Goal: Task Accomplishment & Management: Manage account settings

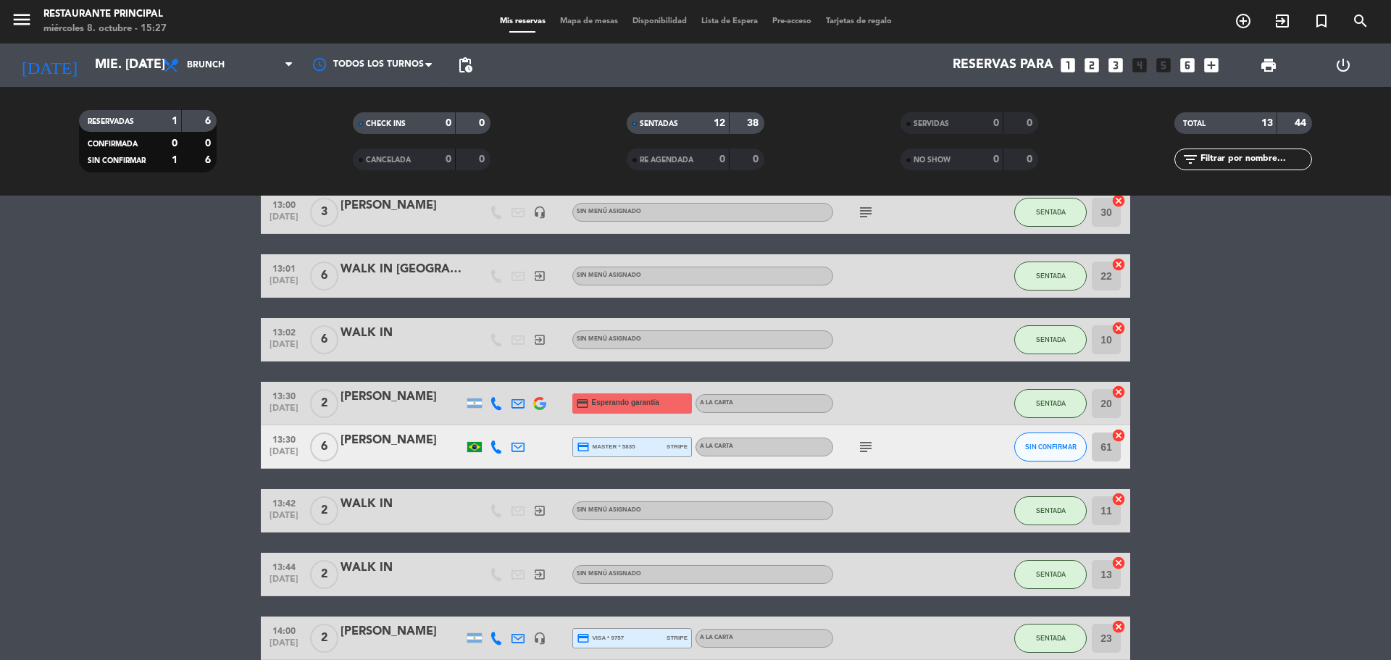
scroll to position [402, 0]
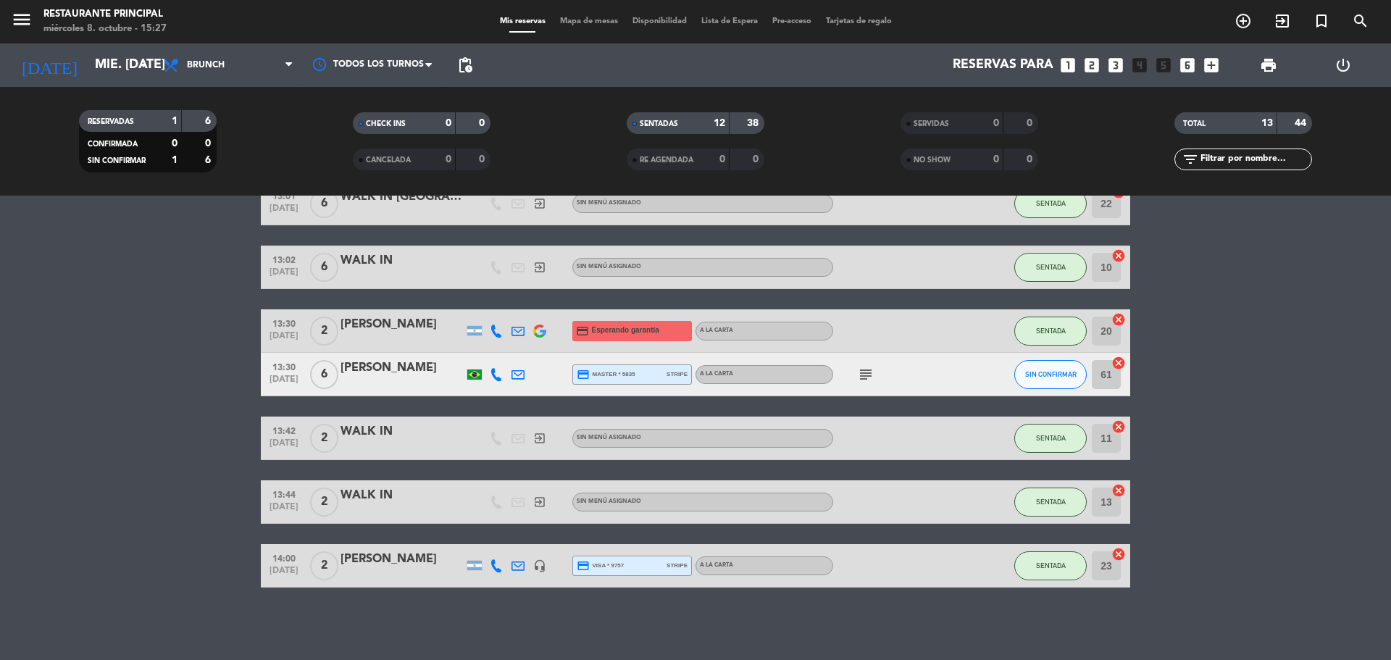
click at [777, 564] on div "A LA CARTA" at bounding box center [765, 566] width 138 height 19
click at [655, 634] on div "No hay notas para este servicio. Haz clic para agregar una 12:30 [DATE] 2 [PERS…" at bounding box center [695, 428] width 1391 height 465
click at [538, 567] on icon "headset_mic" at bounding box center [539, 565] width 13 height 13
click at [544, 606] on div "No hay notas para este servicio. Haz clic para agregar una 12:30 [DATE] 2 [PERS…" at bounding box center [695, 428] width 1391 height 465
click at [1199, 498] on bookings-row "12:30 [DATE] 2 [PERSON_NAME] A [PERSON_NAME] SENTADA 32 cancel 12:30 [DATE] 5 […" at bounding box center [695, 224] width 1391 height 728
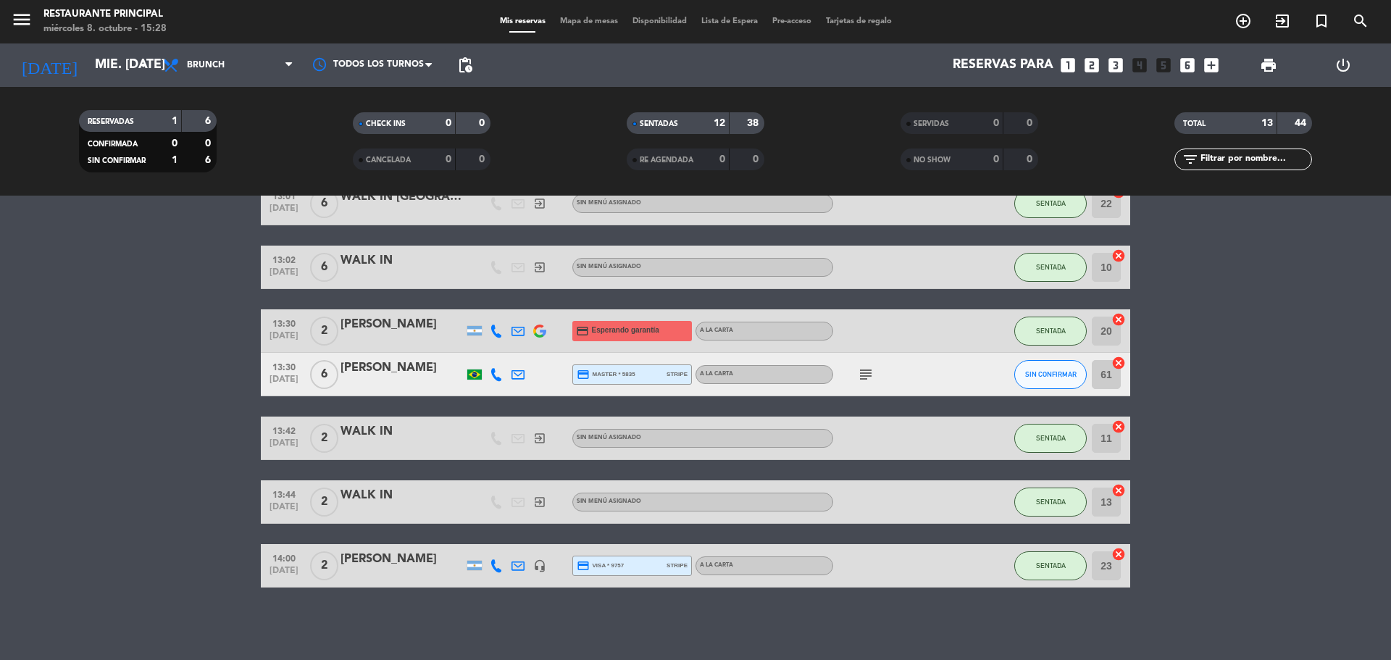
click at [218, 496] on bookings-row "12:30 [DATE] 2 [PERSON_NAME] A [PERSON_NAME] SENTADA 32 cancel 12:30 [DATE] 5 […" at bounding box center [695, 224] width 1391 height 728
click at [865, 375] on icon "subject" at bounding box center [865, 374] width 17 height 17
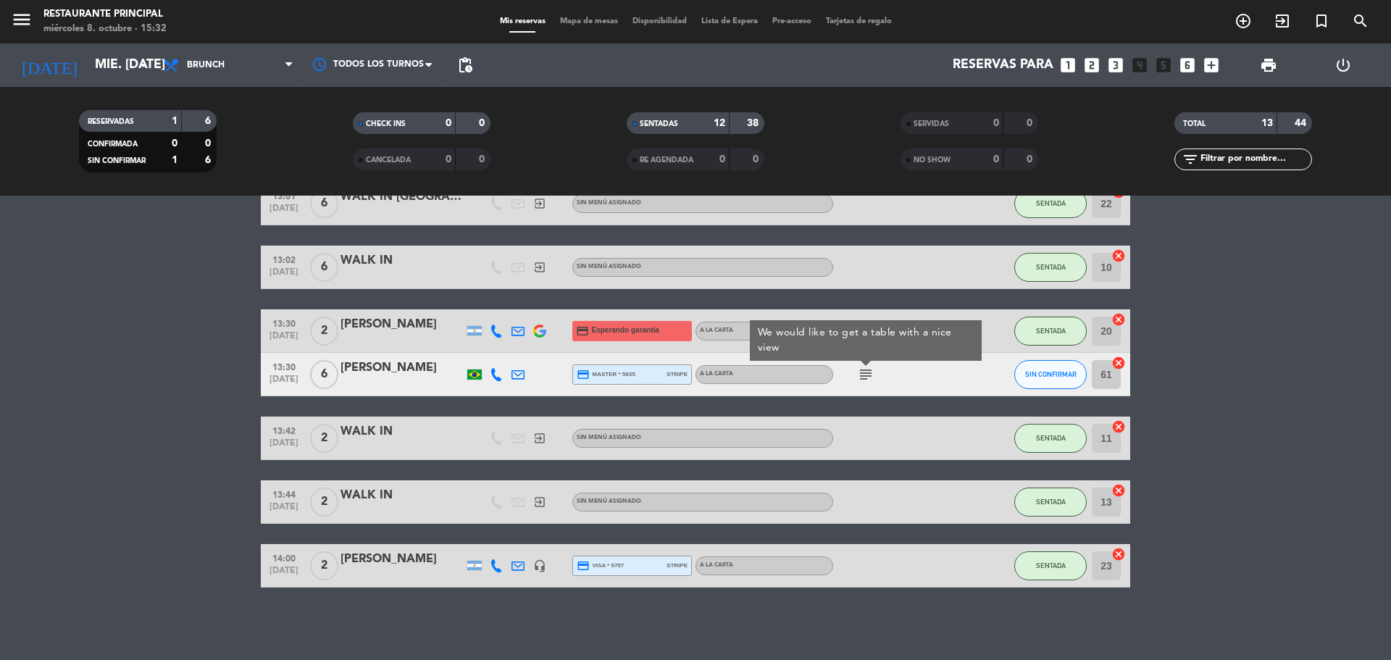
click at [1118, 349] on div "20 cancel" at bounding box center [1108, 330] width 43 height 43
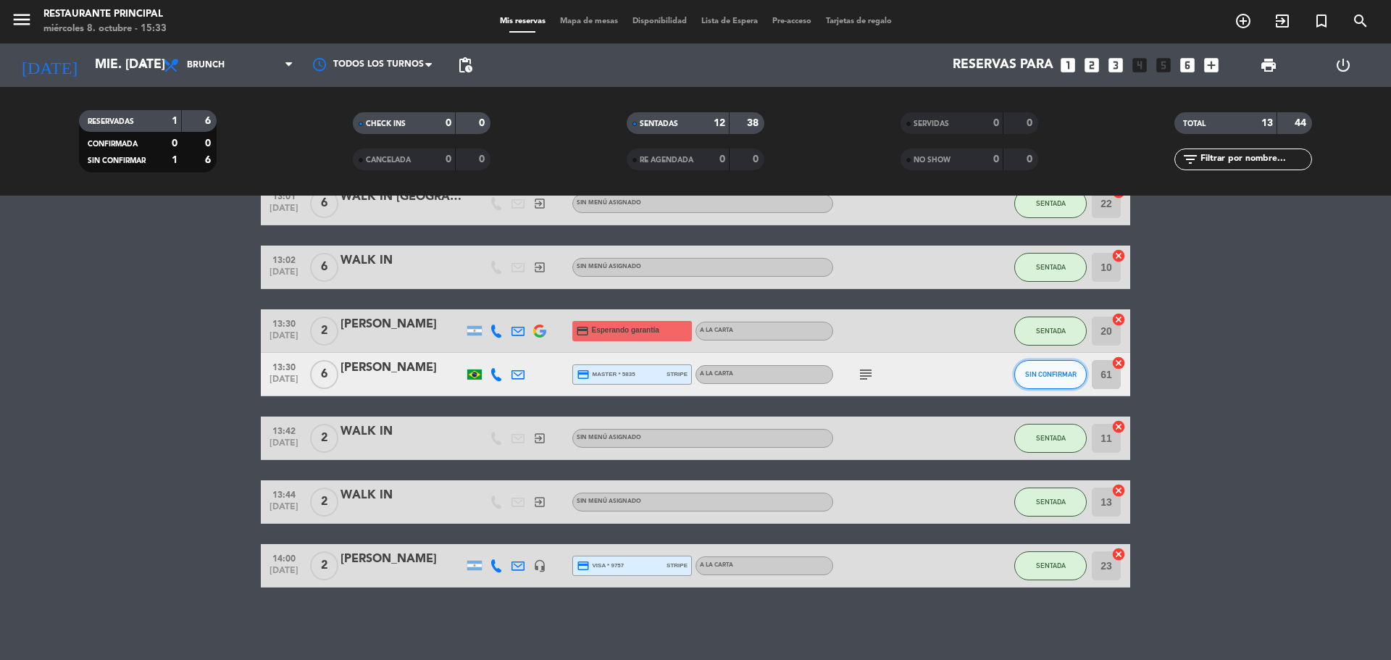
click at [1049, 374] on span "SIN CONFIRMAR" at bounding box center [1050, 374] width 51 height 8
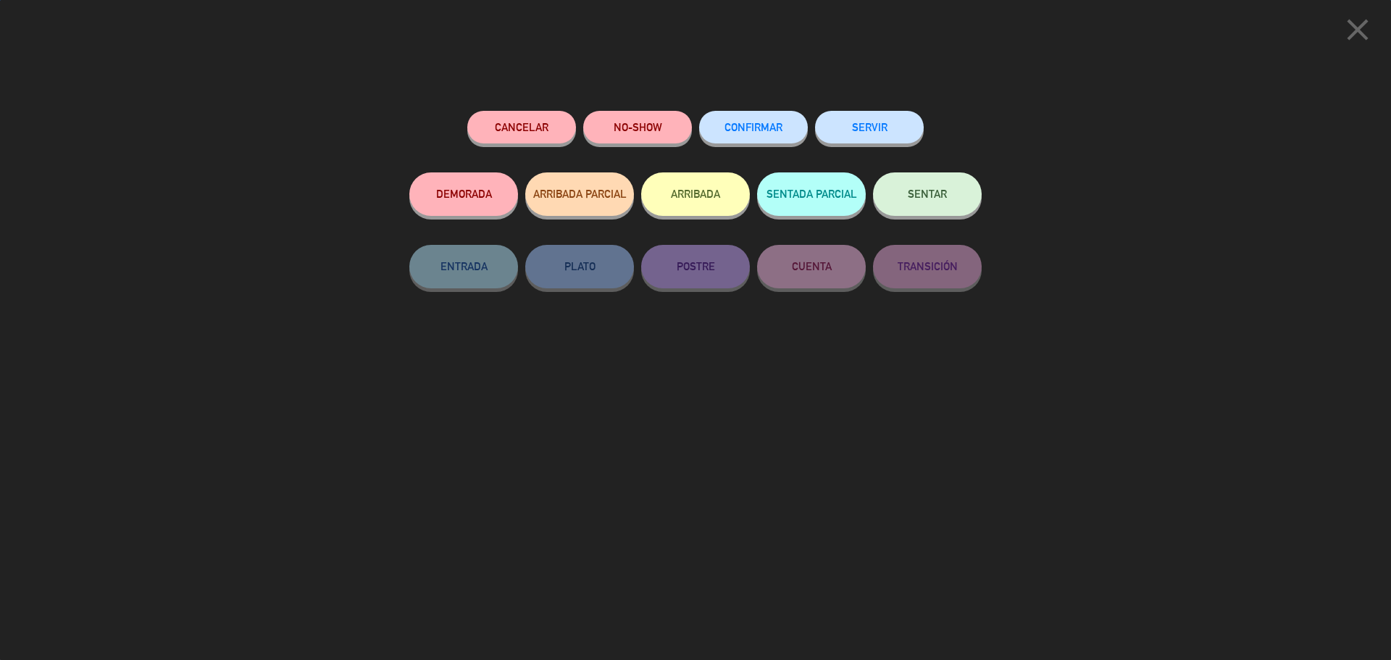
click at [939, 207] on button "SENTAR" at bounding box center [927, 193] width 109 height 43
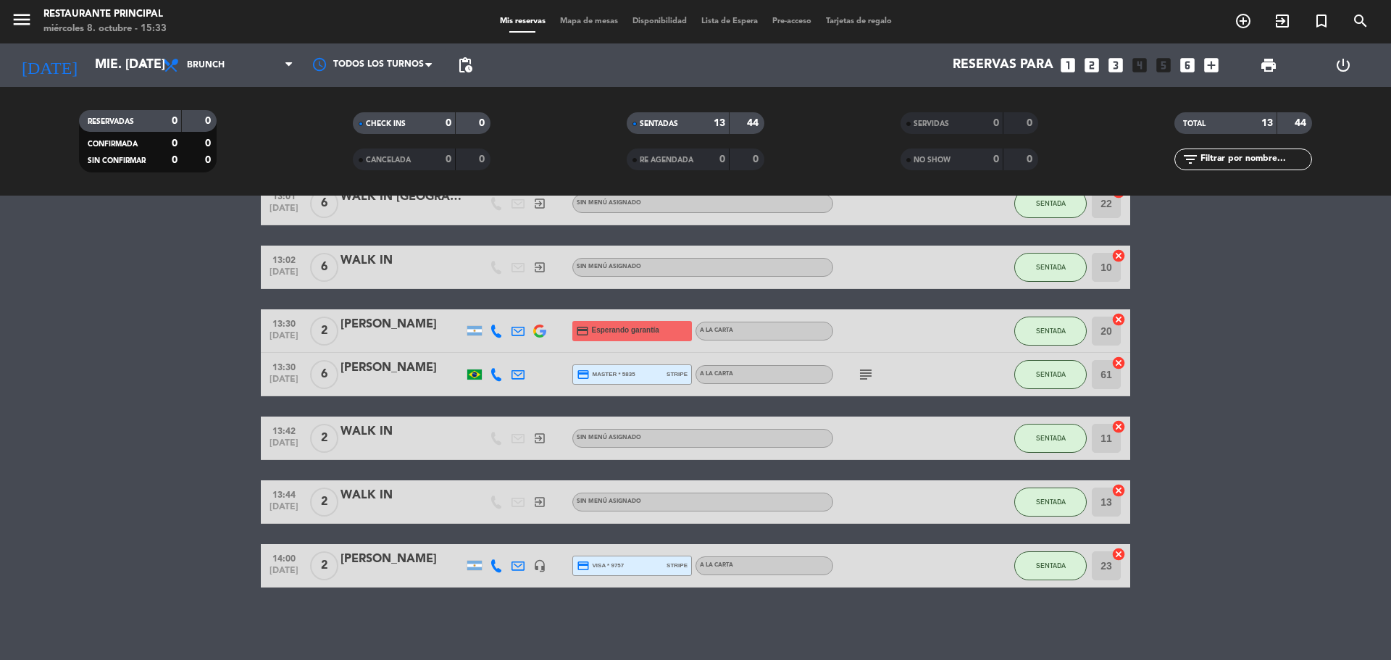
scroll to position [330, 0]
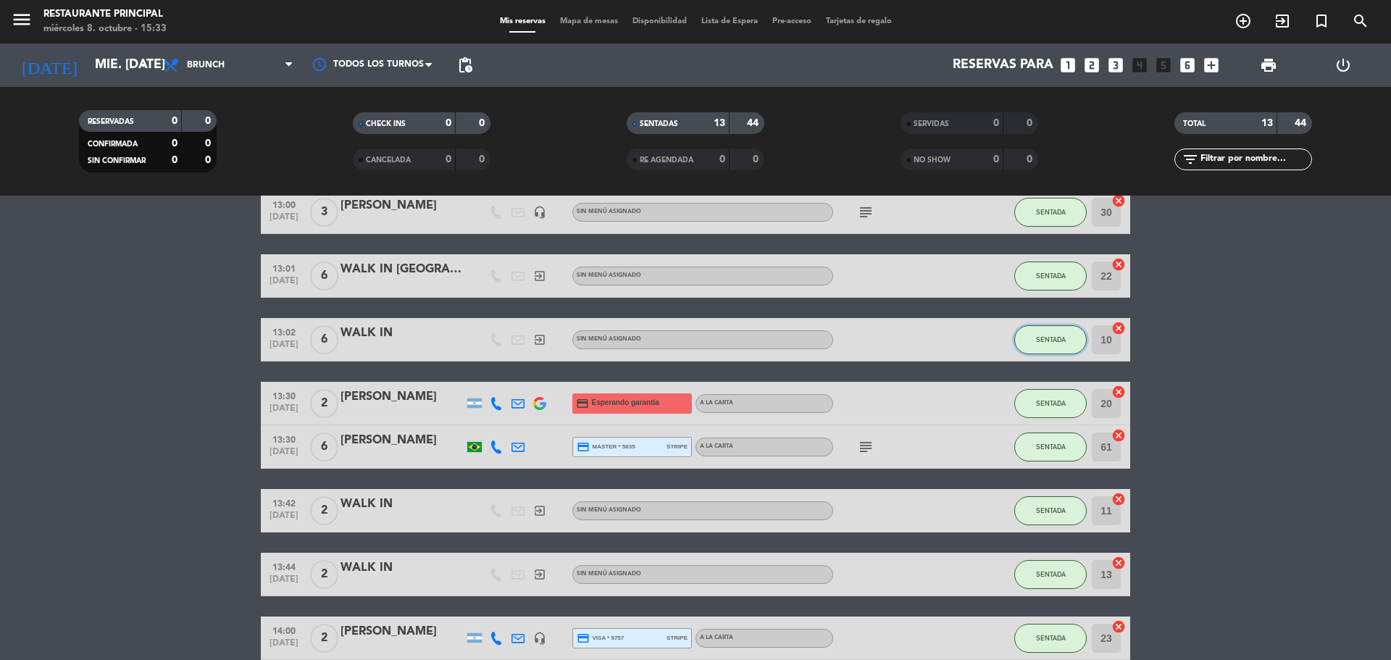
click at [1039, 340] on span "SENTADA" at bounding box center [1051, 340] width 30 height 8
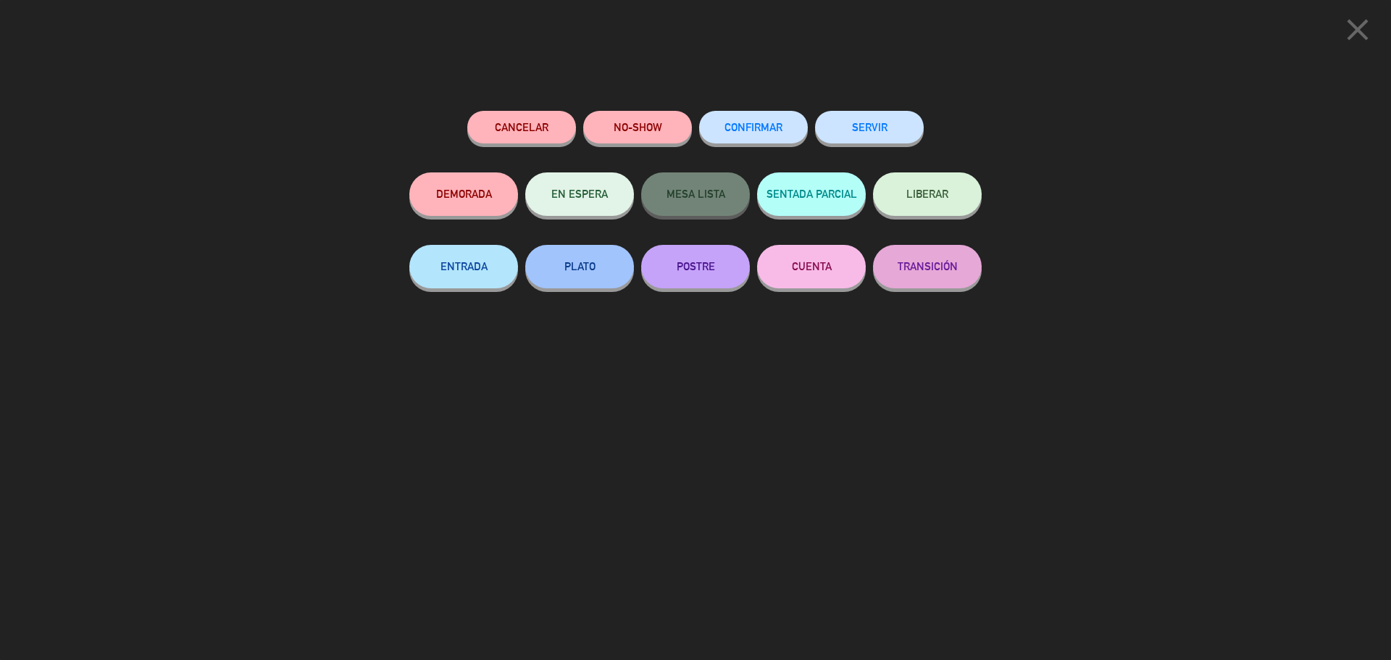
click at [525, 127] on button "Cancelar" at bounding box center [521, 127] width 109 height 33
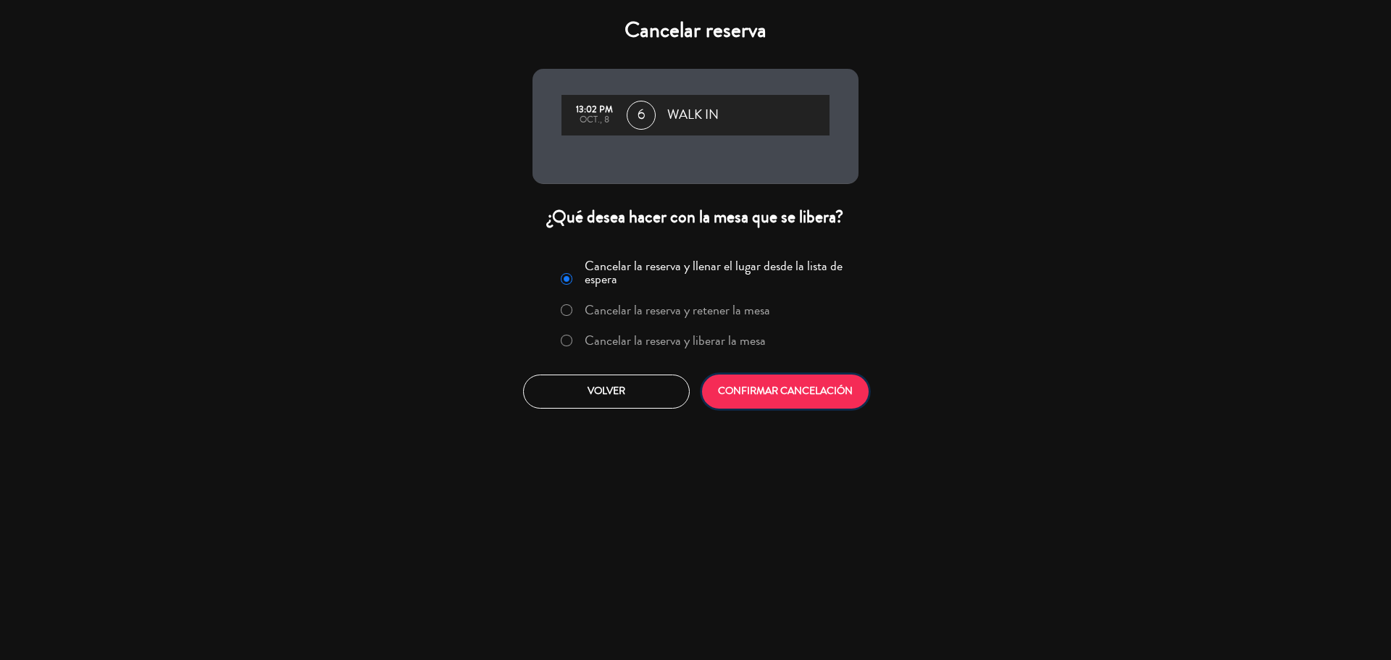
click at [779, 393] on button "CONFIRMAR CANCELACIÓN" at bounding box center [785, 392] width 167 height 34
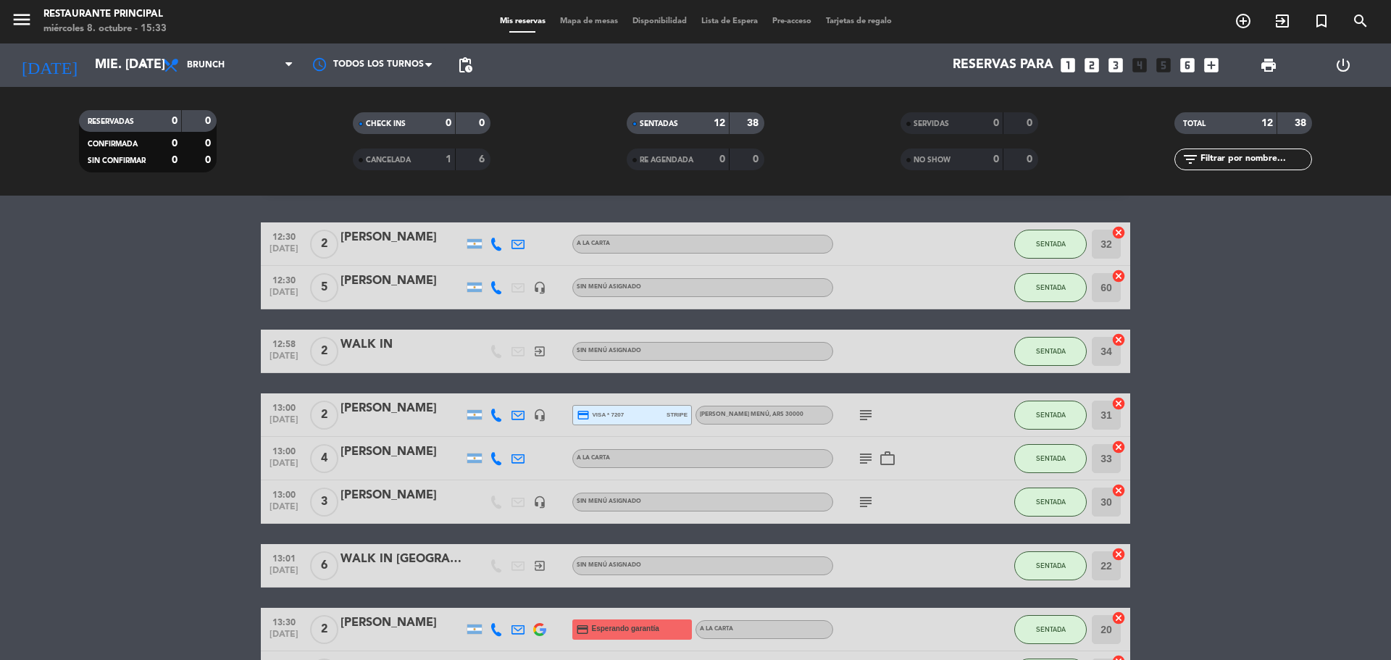
scroll to position [0, 0]
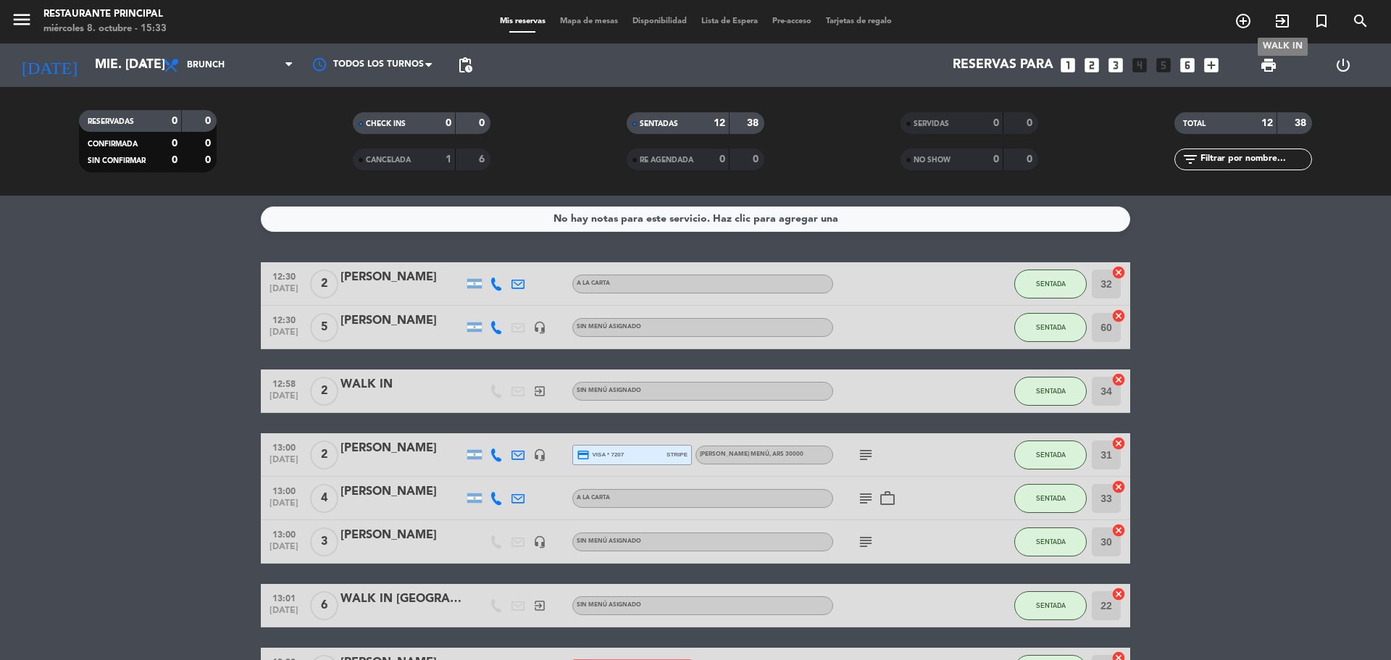
click at [1290, 25] on icon "exit_to_app" at bounding box center [1282, 20] width 17 height 17
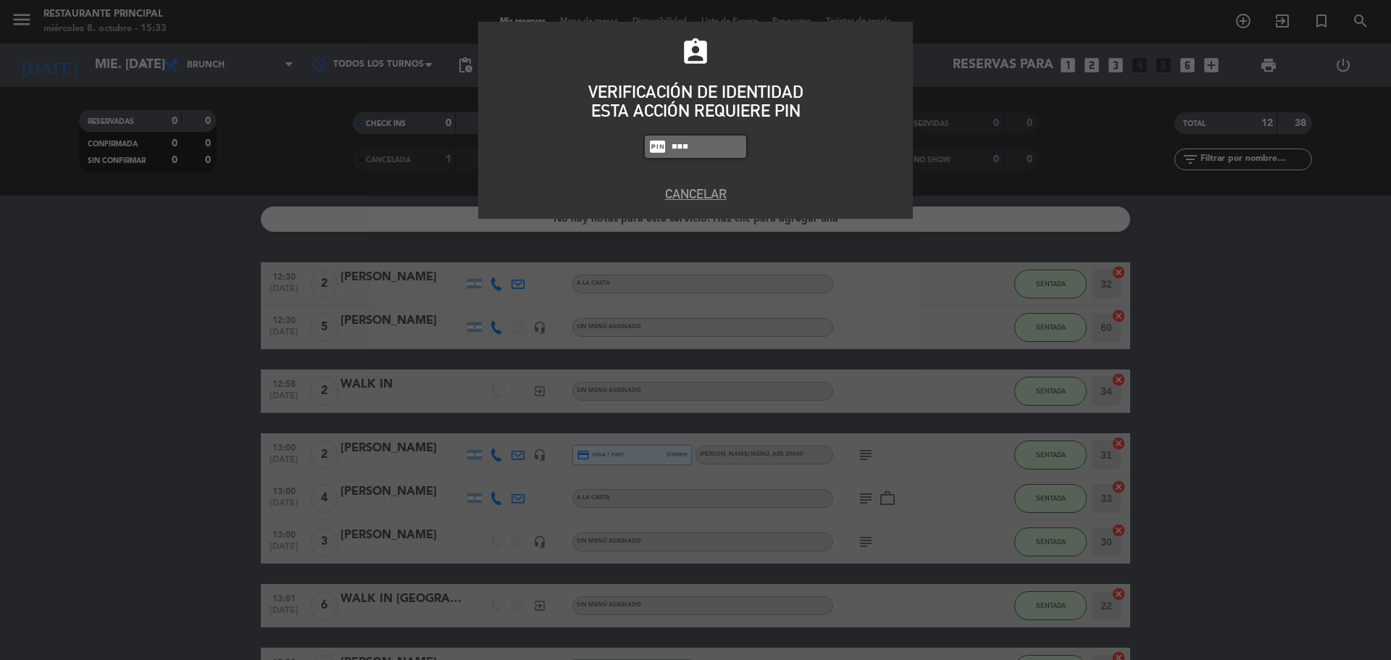
type input "8184"
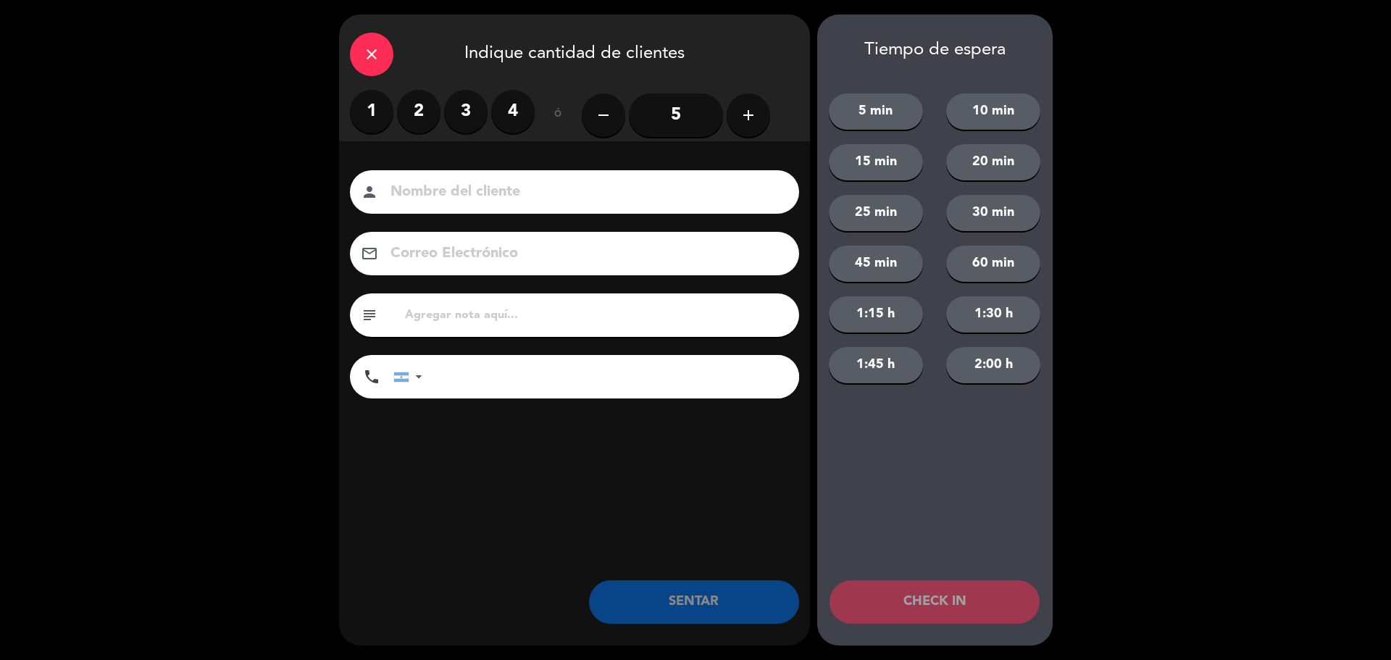
click at [512, 111] on label "4" at bounding box center [512, 111] width 43 height 43
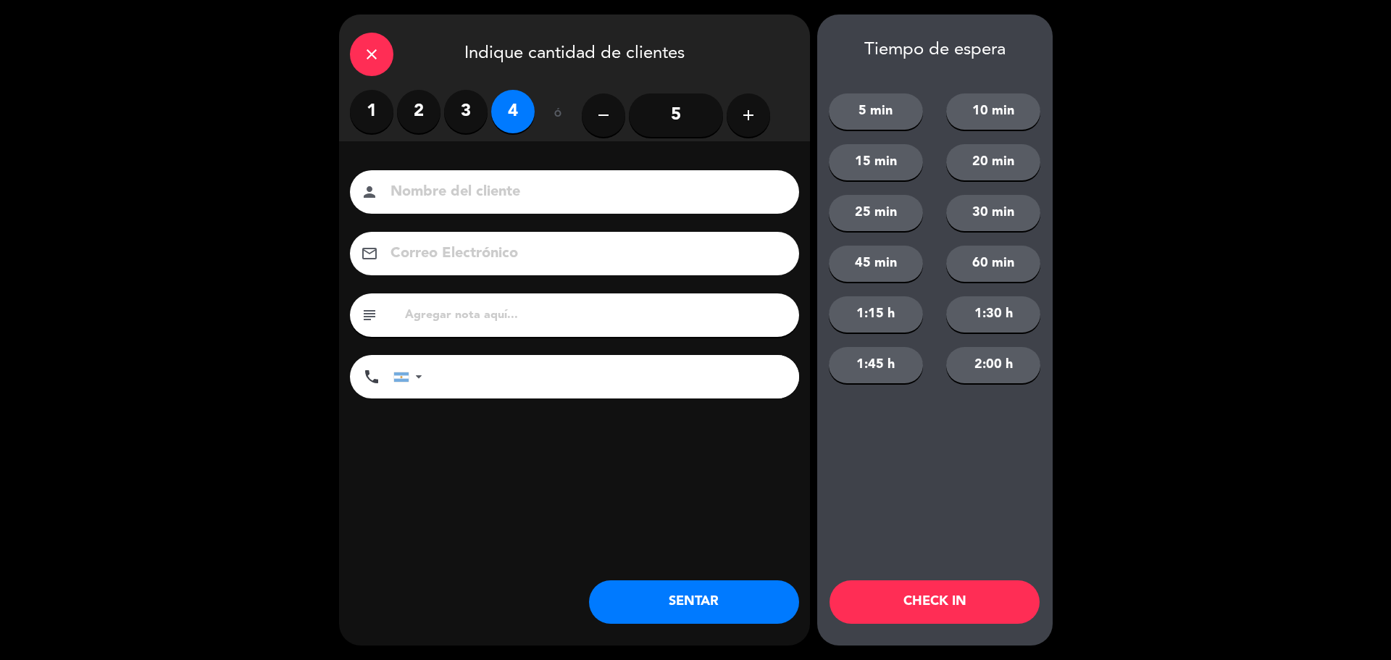
click at [473, 193] on input at bounding box center [584, 192] width 391 height 25
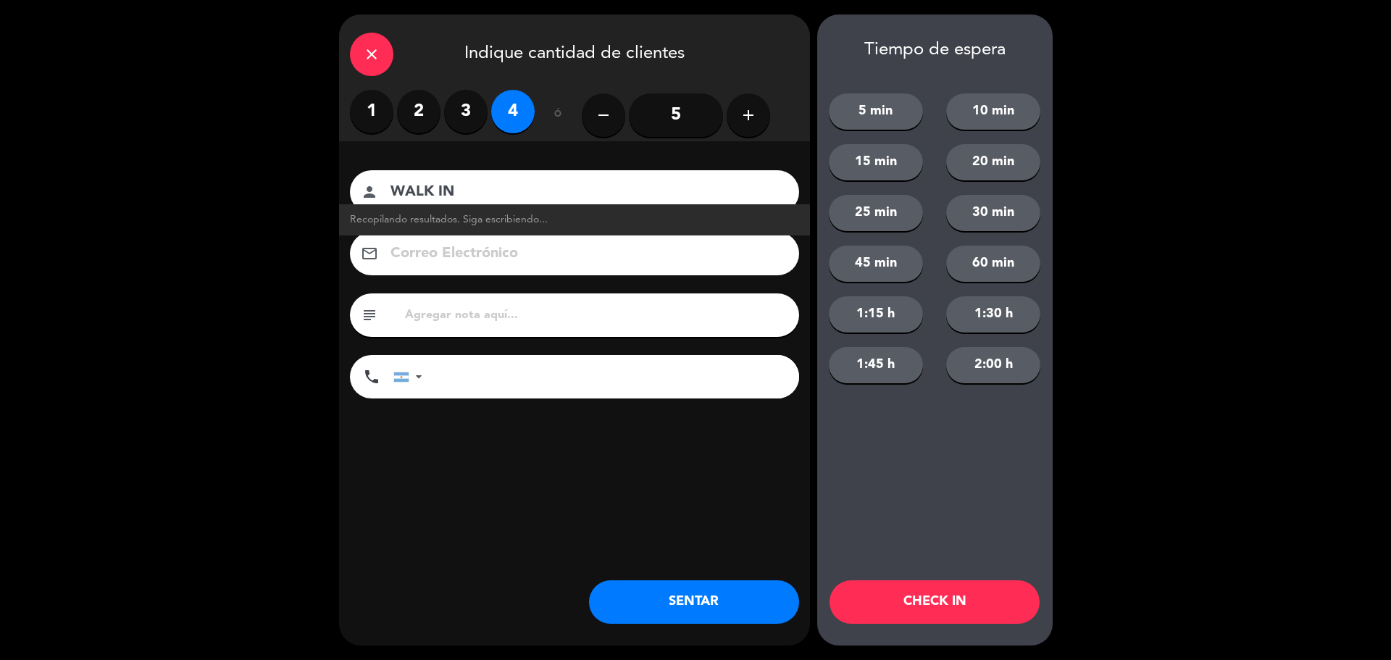
type input "WALK IN"
click at [654, 615] on button "SENTAR" at bounding box center [694, 601] width 210 height 43
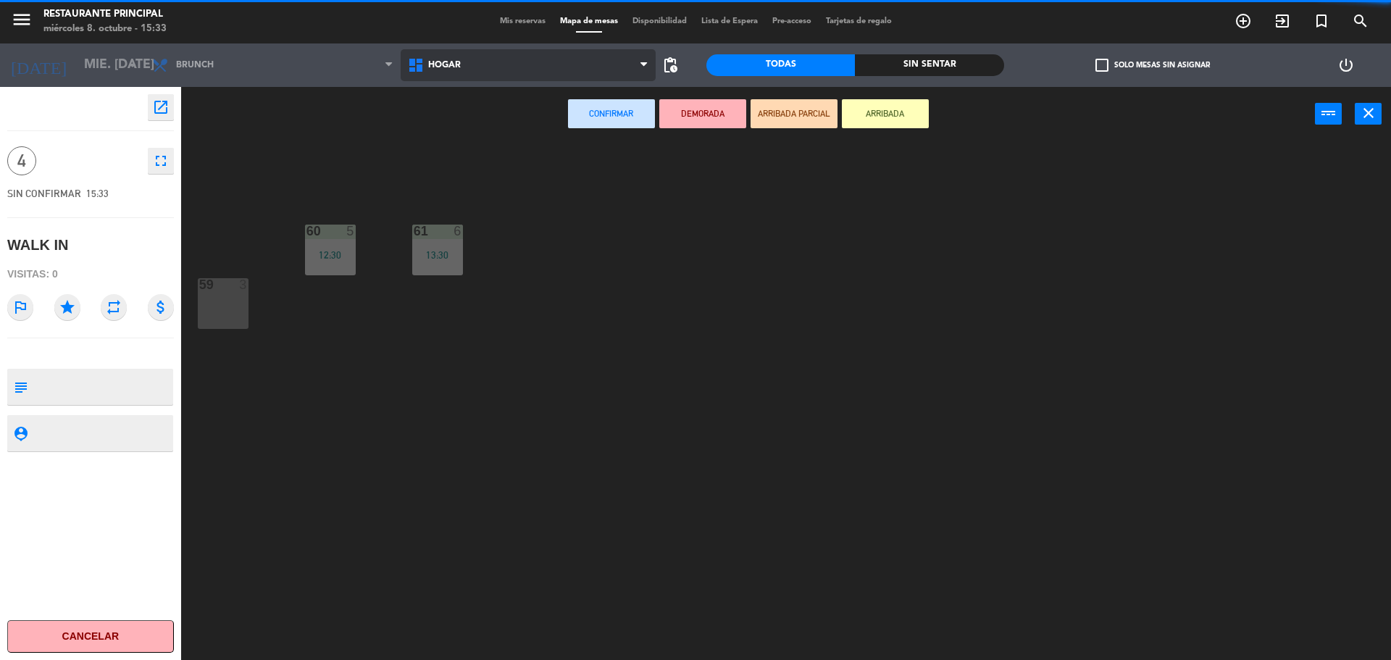
click at [446, 72] on span "Hogar" at bounding box center [529, 65] width 256 height 32
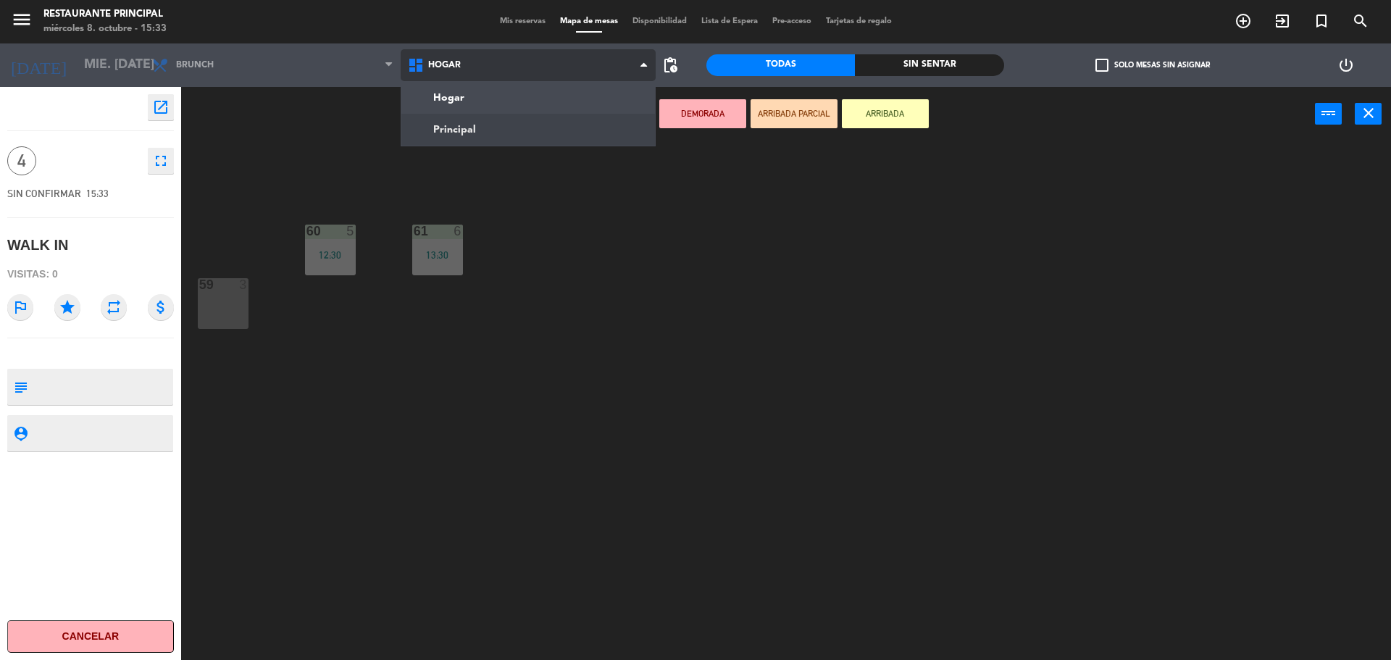
click at [451, 130] on ng-component "menu Restaurante Principal miércoles 8. octubre - 15:33 Mis reservas Mapa de me…" at bounding box center [695, 332] width 1391 height 664
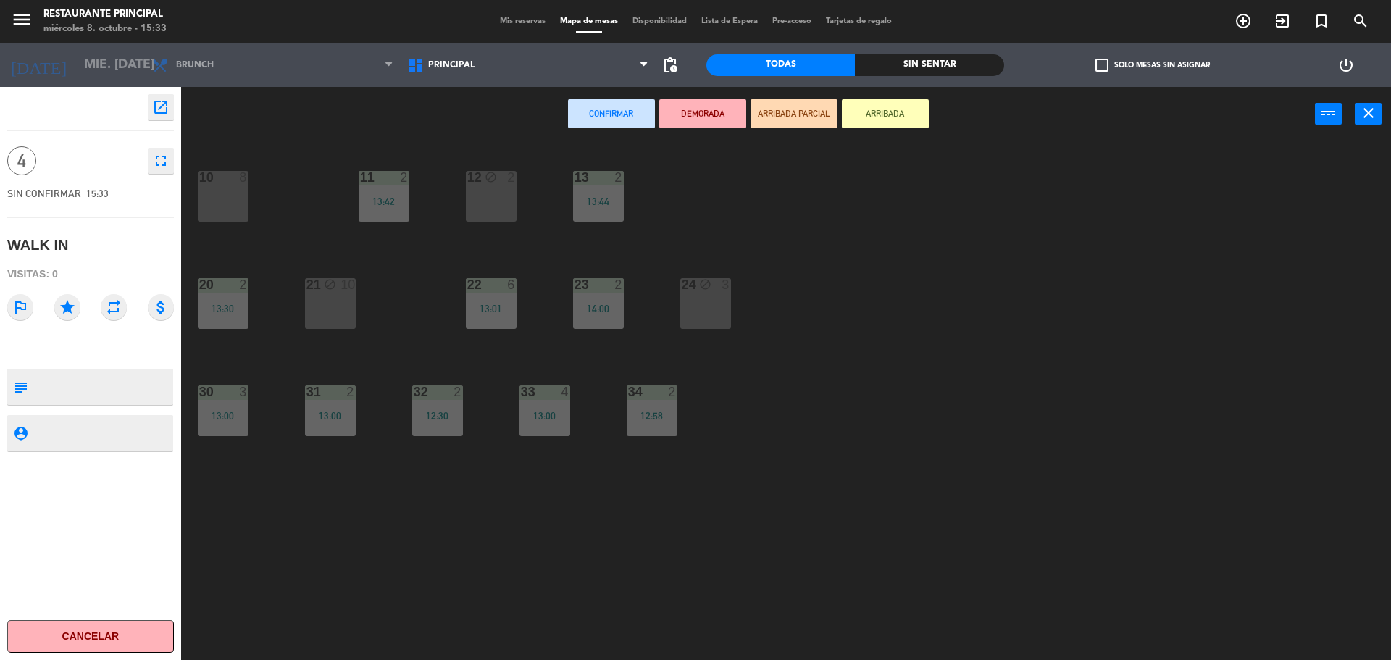
click at [224, 199] on div "10 8" at bounding box center [223, 196] width 51 height 51
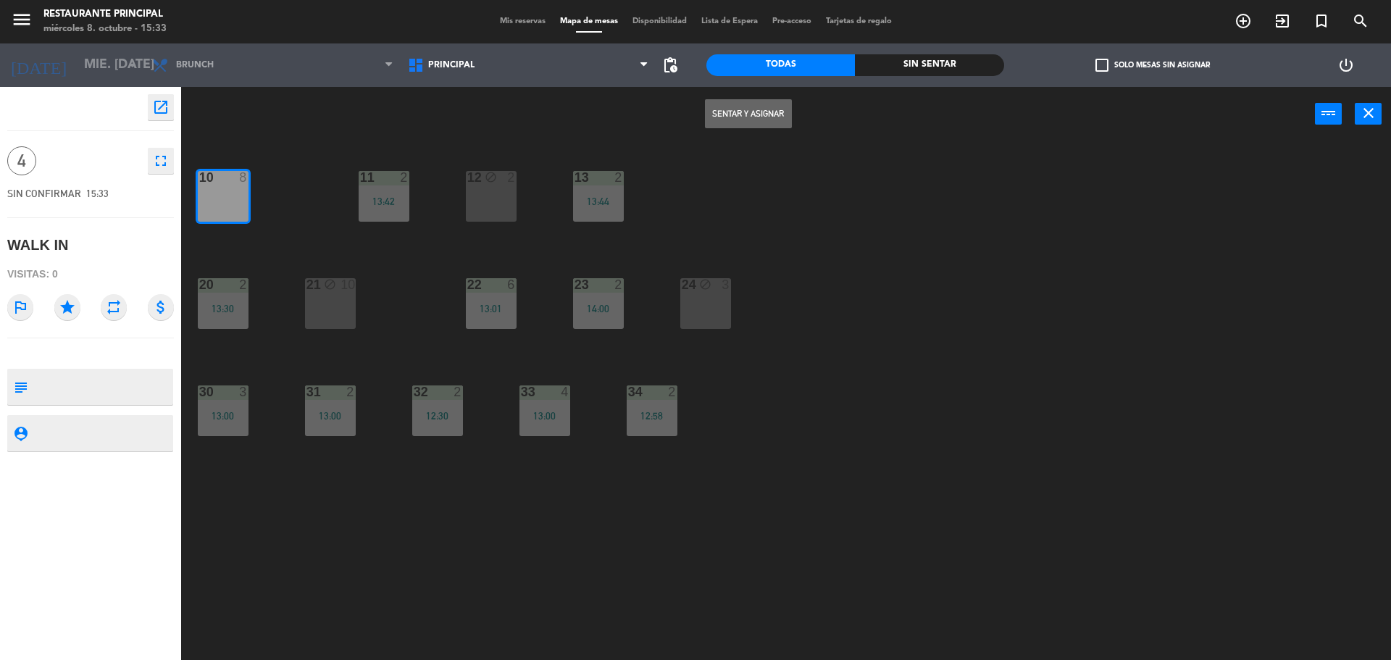
click at [760, 105] on button "Sentar y Asignar" at bounding box center [748, 113] width 87 height 29
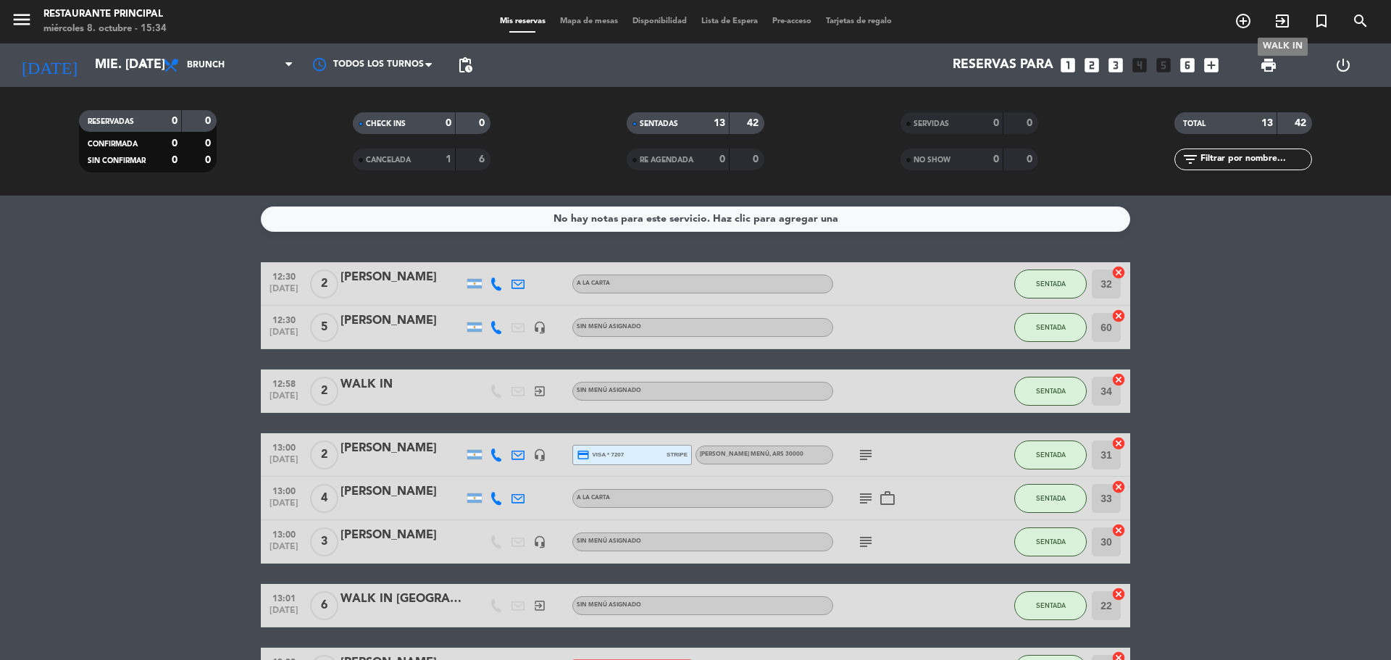
click at [1286, 22] on icon "exit_to_app" at bounding box center [1282, 20] width 17 height 17
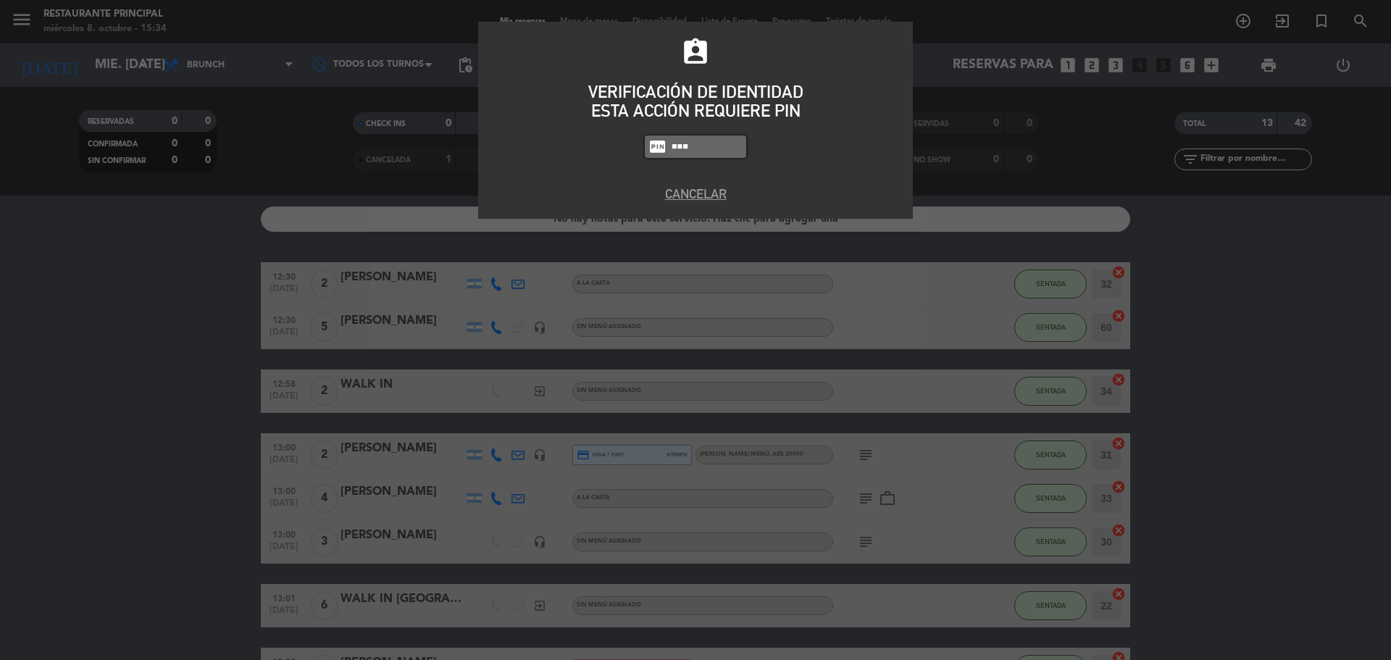
type input "8184"
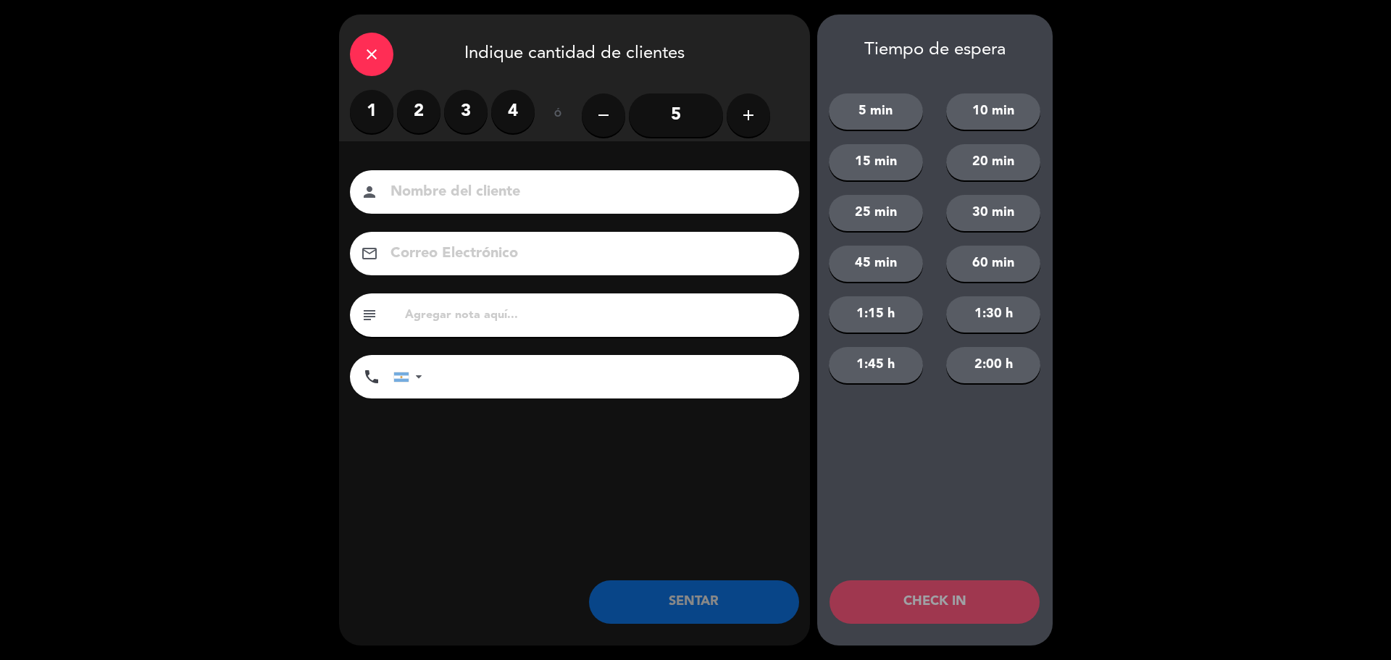
click at [415, 108] on label "2" at bounding box center [418, 111] width 43 height 43
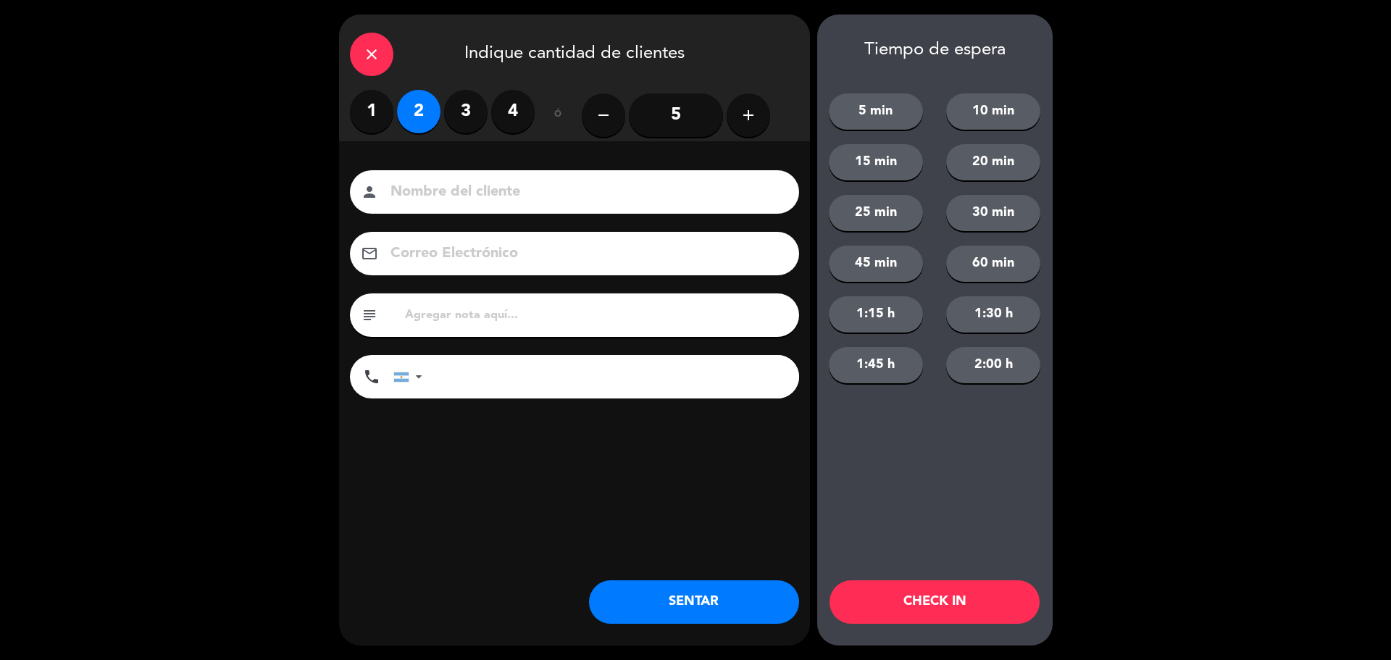
click at [448, 188] on input at bounding box center [584, 192] width 391 height 25
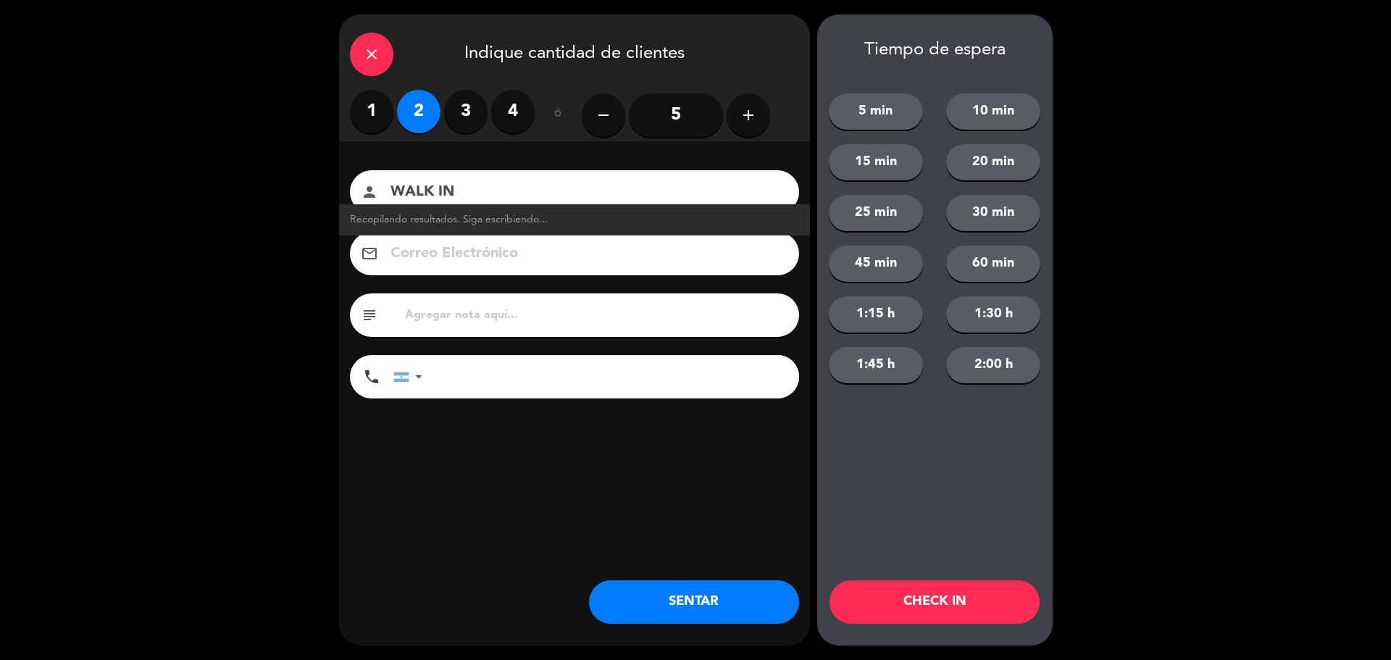
type input "WALK IN"
click at [705, 615] on button "SENTAR" at bounding box center [694, 601] width 210 height 43
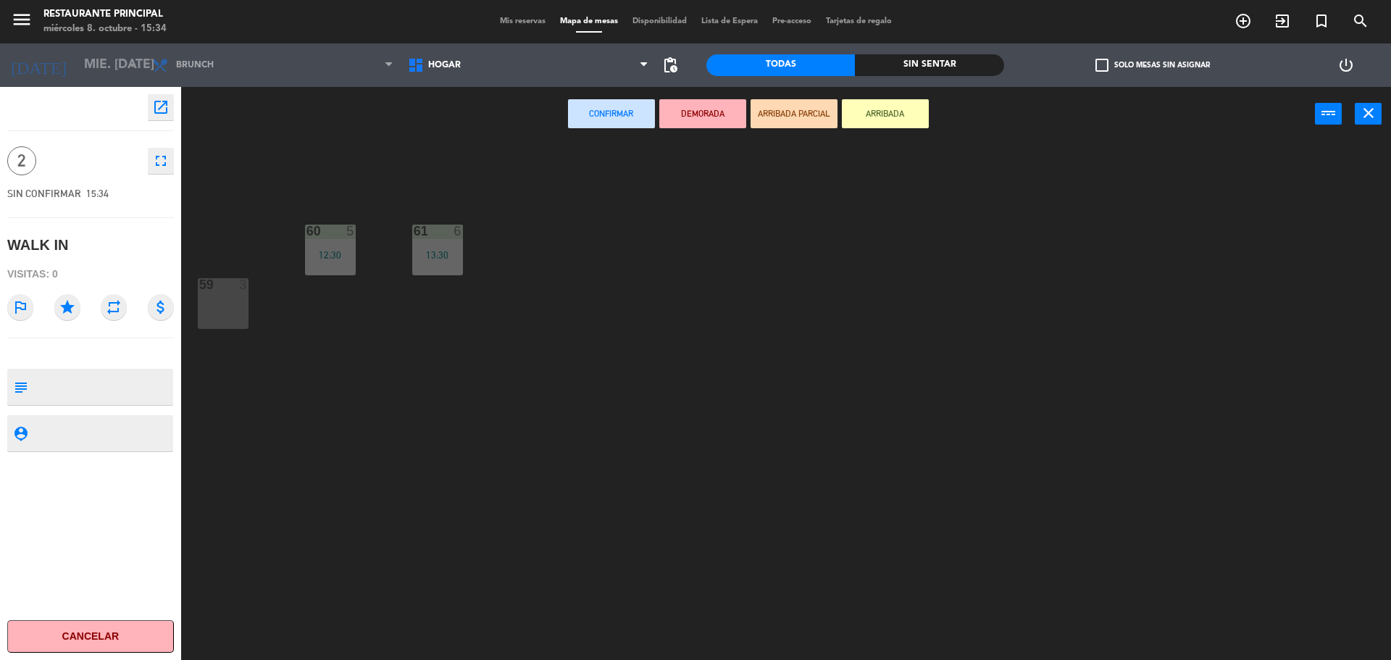
click at [231, 315] on div "59 3" at bounding box center [223, 303] width 51 height 51
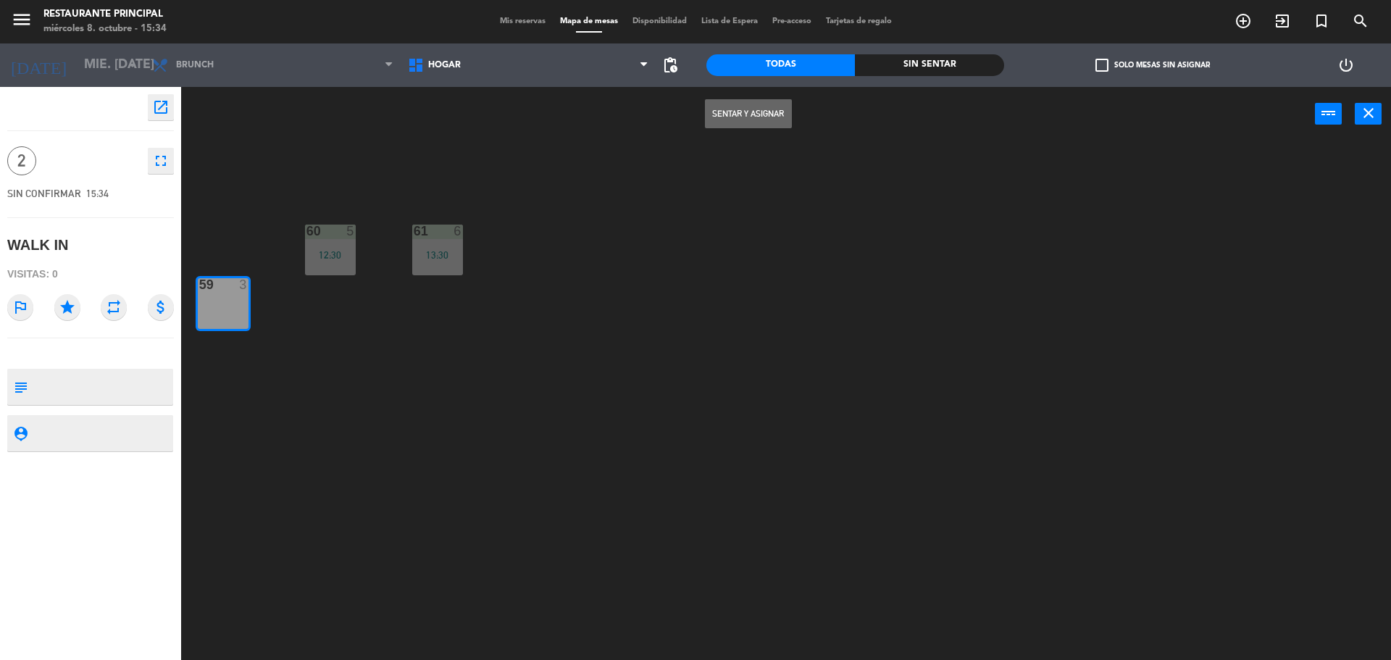
click at [732, 122] on button "Sentar y Asignar" at bounding box center [748, 113] width 87 height 29
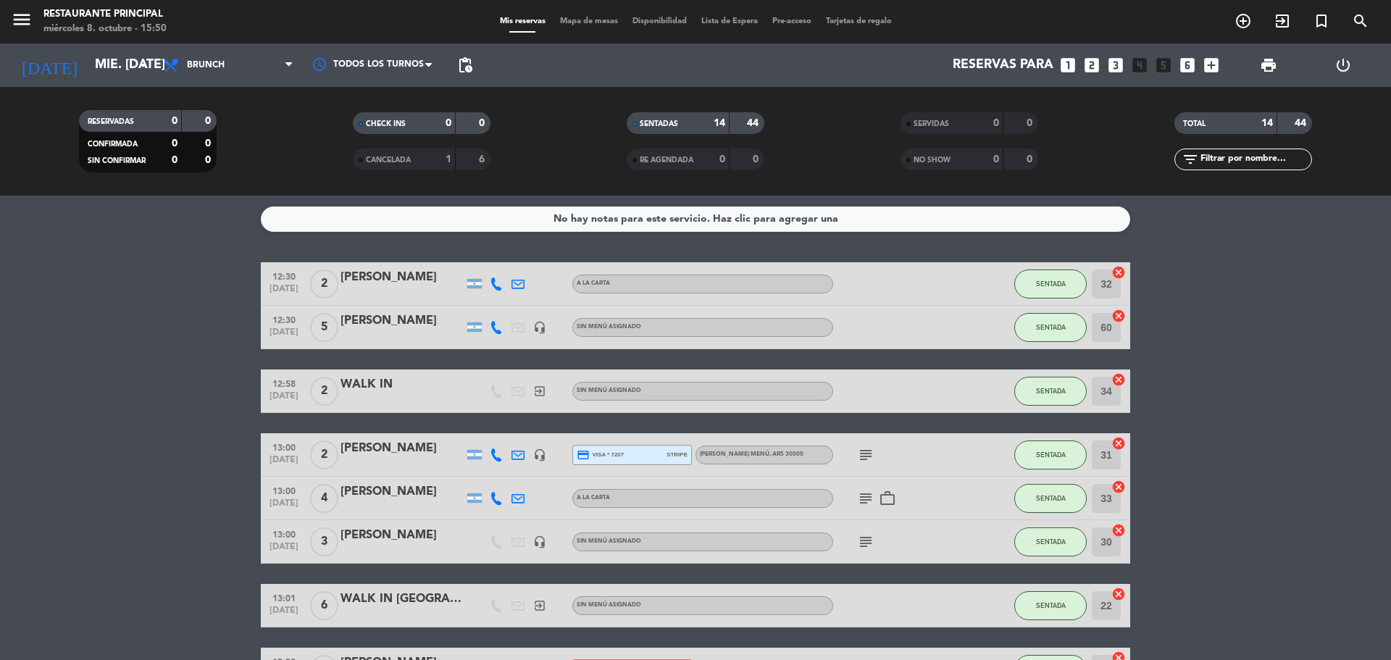
click at [483, 282] on div at bounding box center [475, 283] width 22 height 43
click at [492, 283] on icon at bounding box center [496, 284] width 13 height 13
click at [467, 287] on div at bounding box center [475, 283] width 22 height 43
click at [471, 286] on div at bounding box center [474, 283] width 14 height 9
click at [494, 283] on icon at bounding box center [496, 284] width 13 height 13
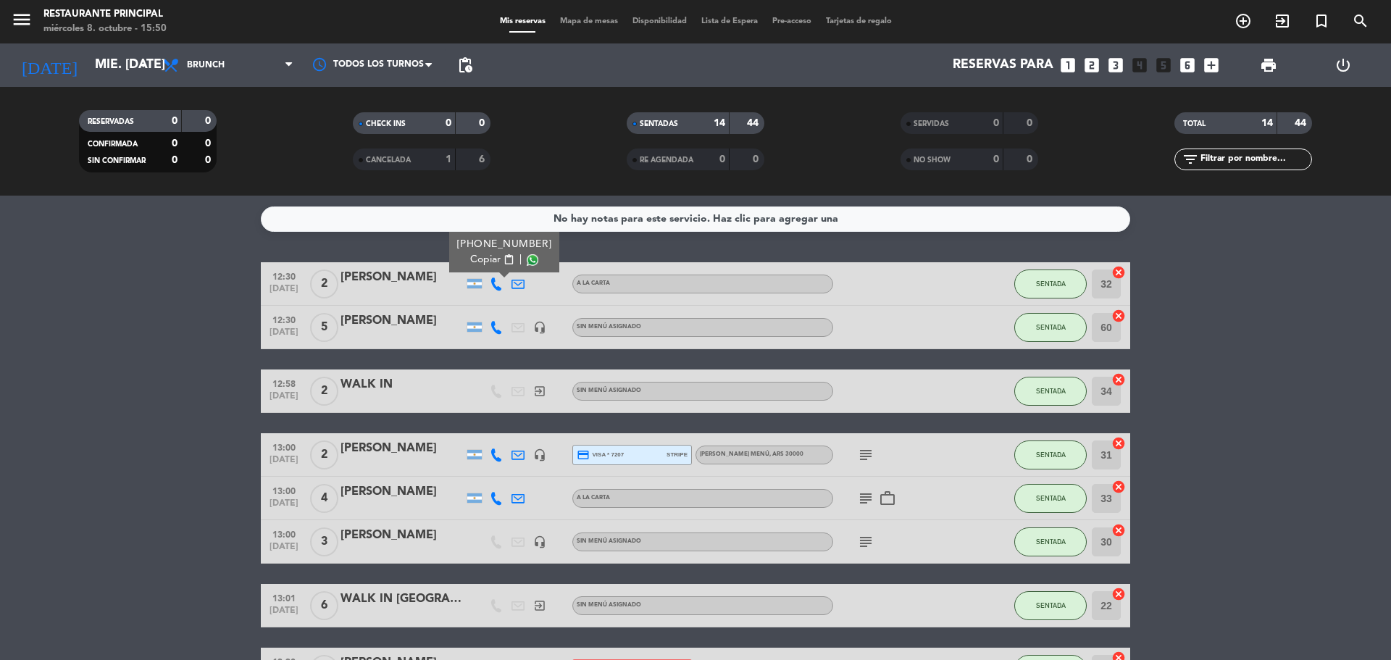
click at [516, 283] on icon at bounding box center [518, 284] width 13 height 13
click at [1312, 315] on bookings-row "12:30 [DATE] 2 [PERSON_NAME] [EMAIL_ADDRESS][DOMAIN_NAME] open_in_new Copiar co…" at bounding box center [695, 657] width 1391 height 791
click at [1040, 289] on button "SENTADA" at bounding box center [1051, 284] width 72 height 29
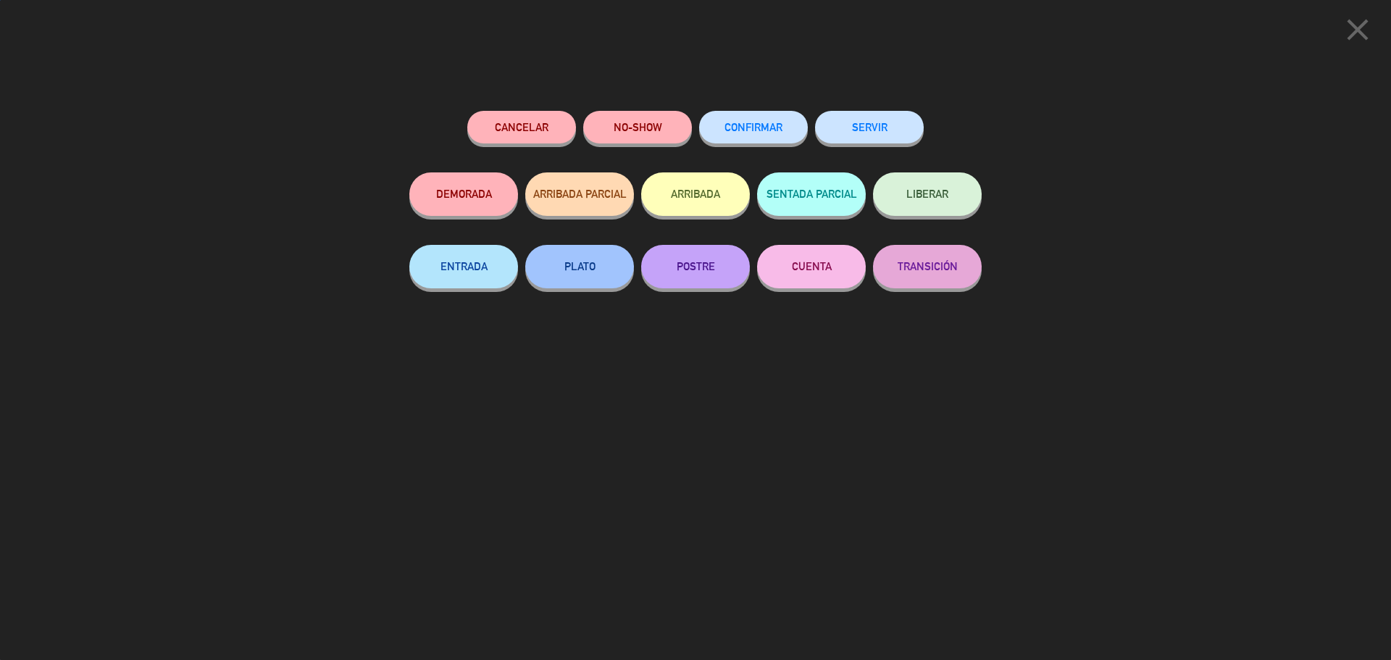
click at [879, 134] on button "SERVIR" at bounding box center [869, 127] width 109 height 33
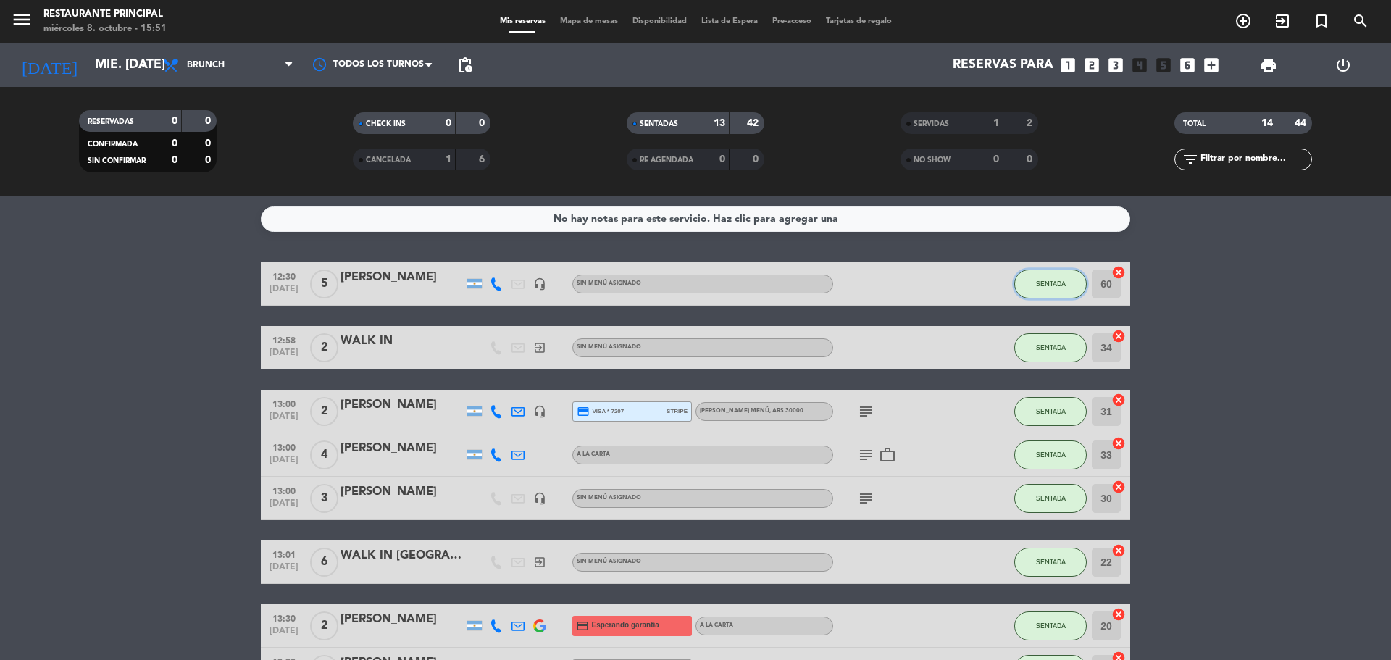
click at [1046, 286] on span "SENTADA" at bounding box center [1051, 284] width 30 height 8
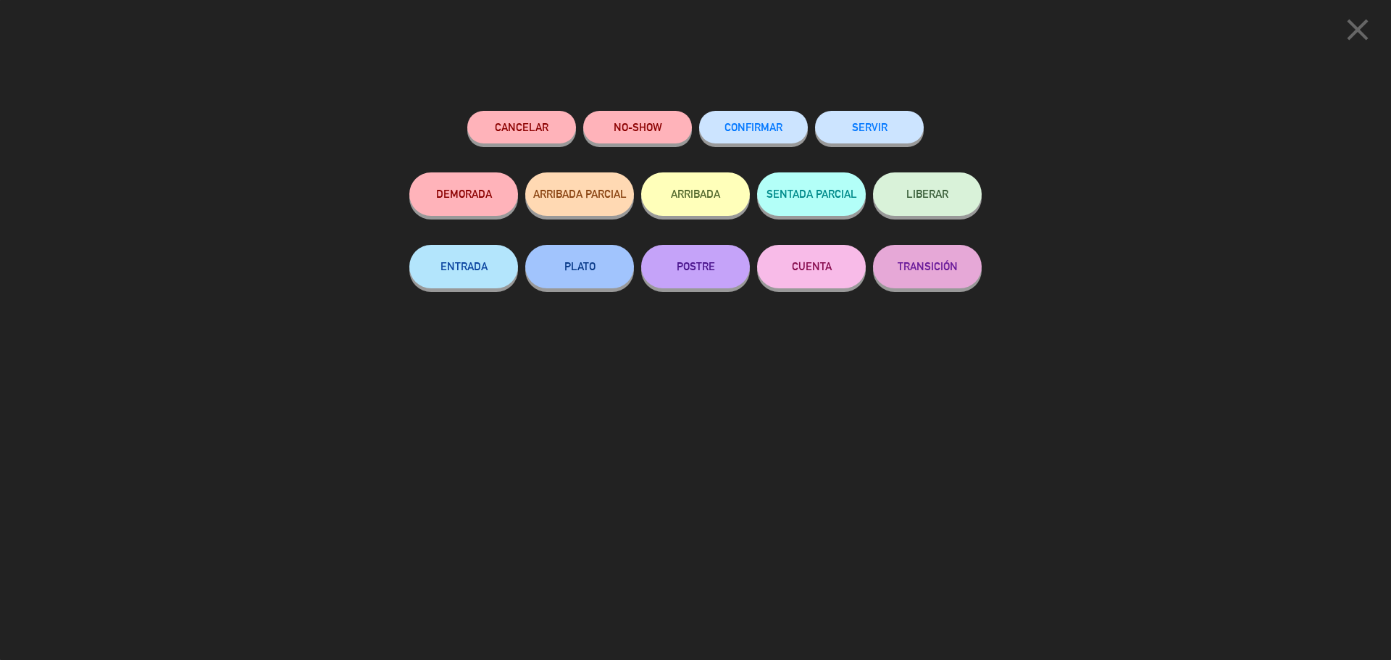
click at [876, 128] on button "SERVIR" at bounding box center [869, 127] width 109 height 33
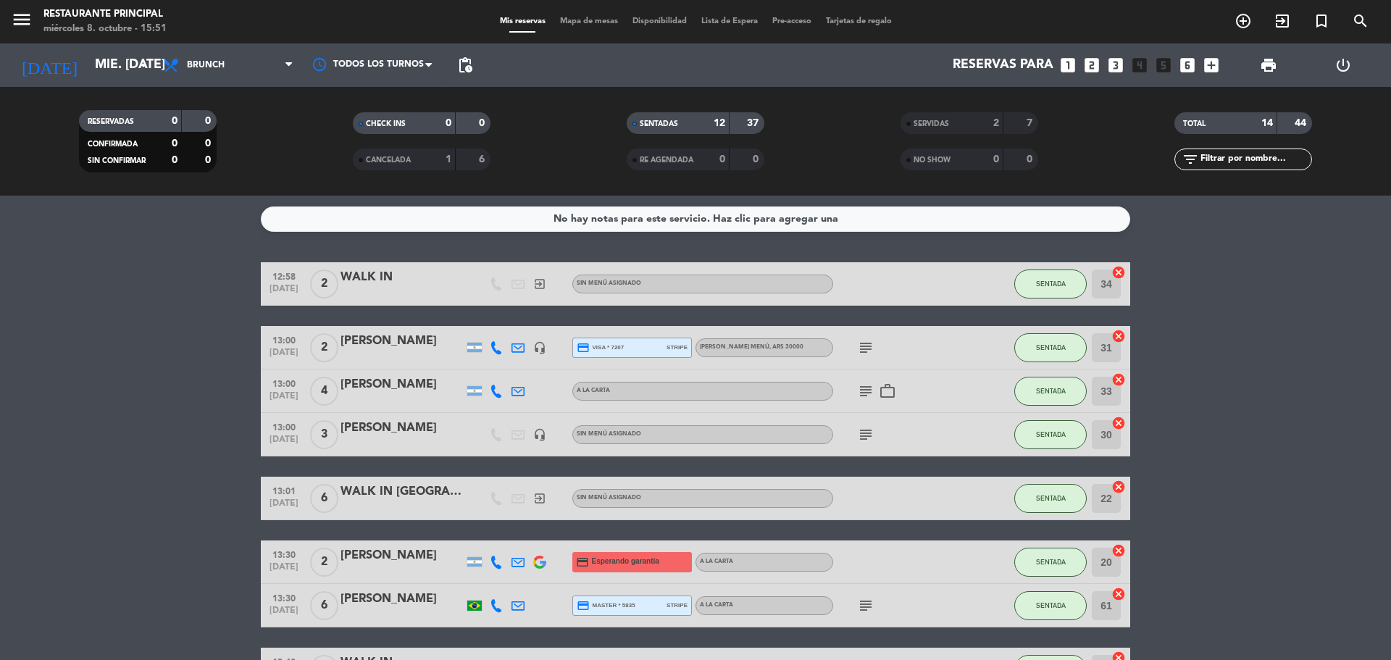
click at [1232, 281] on bookings-row "12:58 [DATE] 2 WALK IN exit_to_app Sin menú asignado SENTADA 34 cancel 13:00 [D…" at bounding box center [695, 604] width 1391 height 684
